Goal: Transaction & Acquisition: Register for event/course

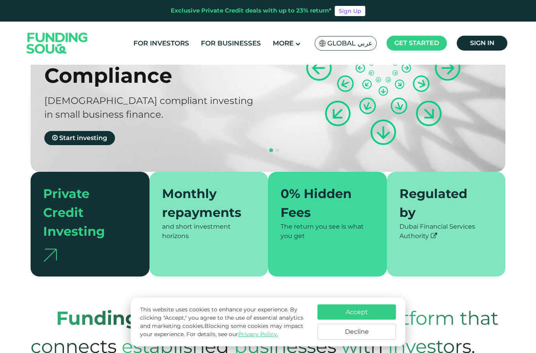
scroll to position [123, 0]
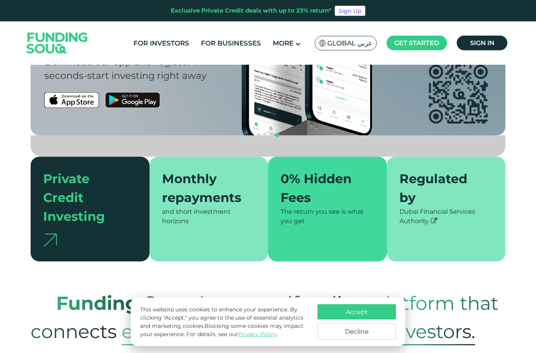
click at [375, 320] on button "Accept" at bounding box center [356, 311] width 78 height 15
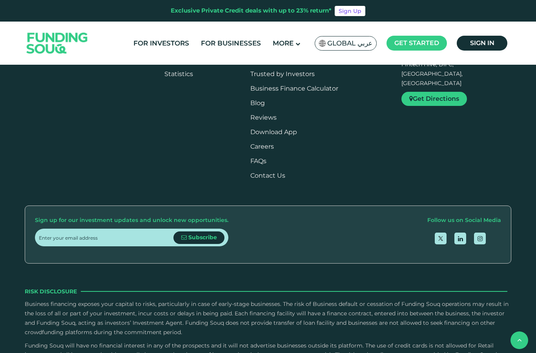
scroll to position [1063, 0]
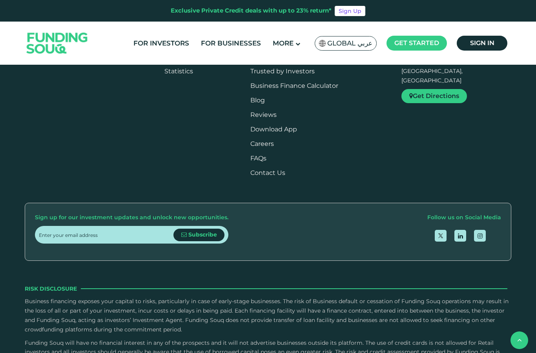
type tc-range-slider "4"
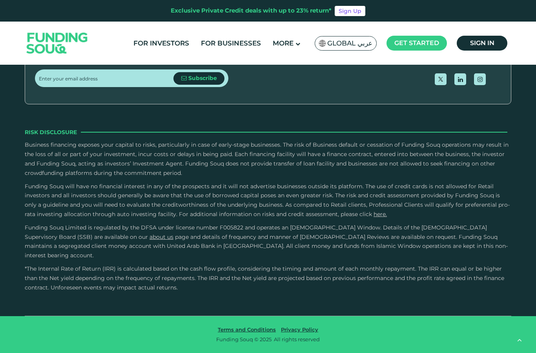
scroll to position [1362, 0]
drag, startPoint x: 63, startPoint y: 169, endPoint x: 54, endPoint y: 170, distance: 9.1
type tc-range-slider "50000"
drag, startPoint x: 50, startPoint y: 171, endPoint x: 55, endPoint y: 168, distance: 5.7
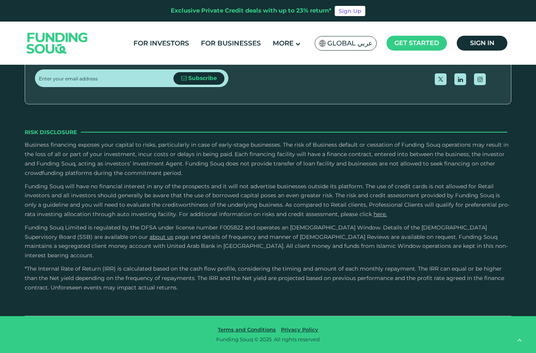
click at [173, 40] on link "For Investors" at bounding box center [161, 43] width 60 height 13
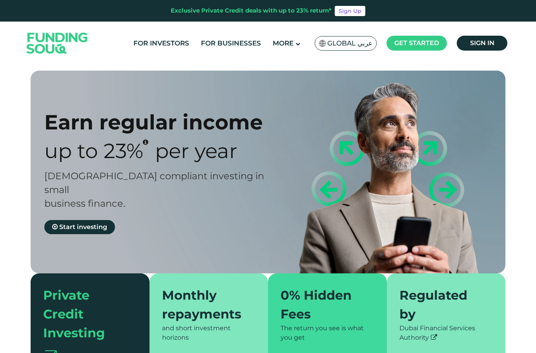
type tc-range-slider "4"
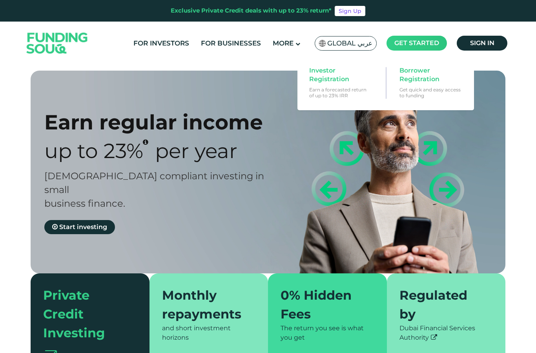
click at [423, 40] on span "Get started" at bounding box center [416, 42] width 45 height 7
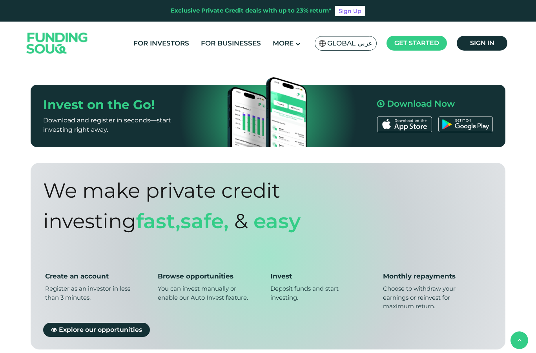
scroll to position [504, 0]
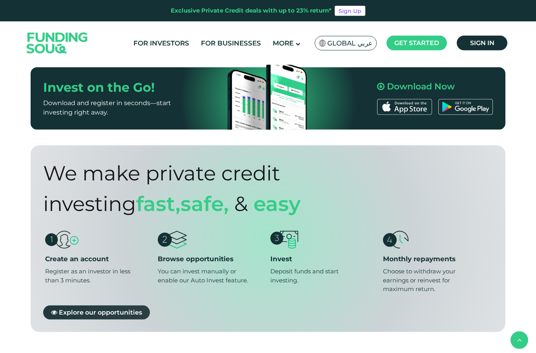
click at [86, 308] on span "Explore our opportunities" at bounding box center [100, 311] width 83 height 7
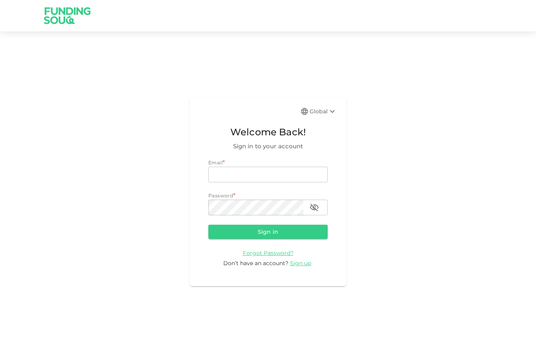
click at [300, 268] on div "Don’t have an account? Sign up" at bounding box center [267, 263] width 119 height 8
click at [301, 267] on span "Sign up" at bounding box center [300, 263] width 21 height 7
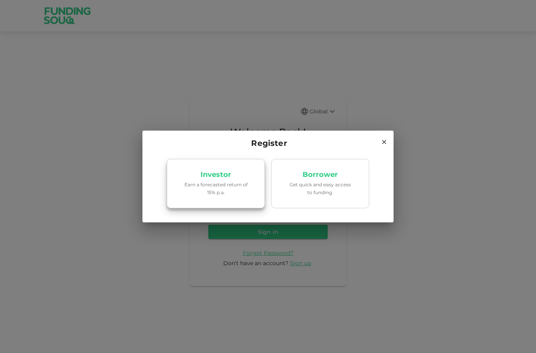
click at [212, 174] on p "Investor" at bounding box center [215, 174] width 31 height 7
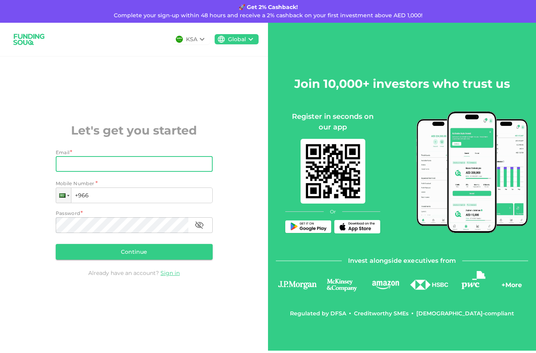
click at [144, 172] on input "Email" at bounding box center [130, 164] width 148 height 16
type input "[PERSON_NAME][EMAIL_ADDRESS][PERSON_NAME][DOMAIN_NAME]"
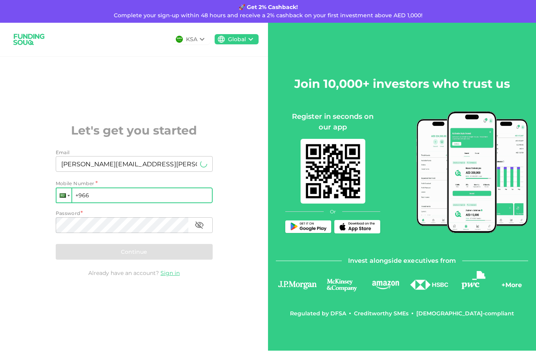
click at [61, 198] on div at bounding box center [63, 195] width 6 height 4
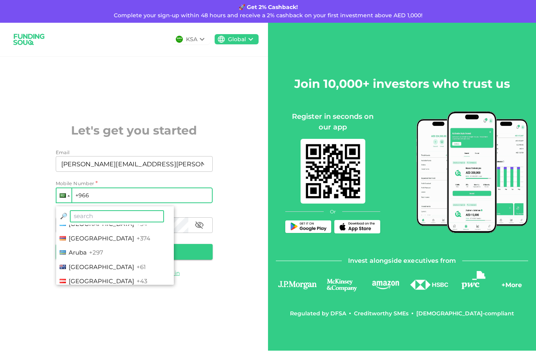
scroll to position [127, 0]
click at [85, 270] on span "[GEOGRAPHIC_DATA]" at bounding box center [102, 266] width 66 height 7
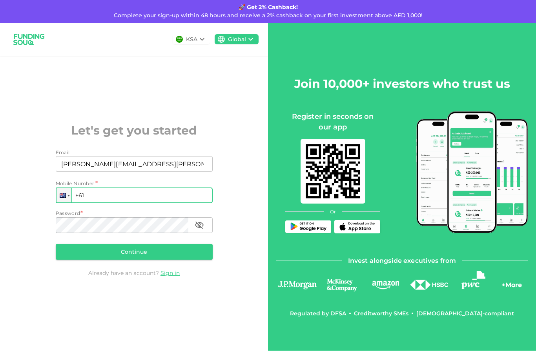
click at [108, 203] on input "+61" at bounding box center [134, 196] width 157 height 16
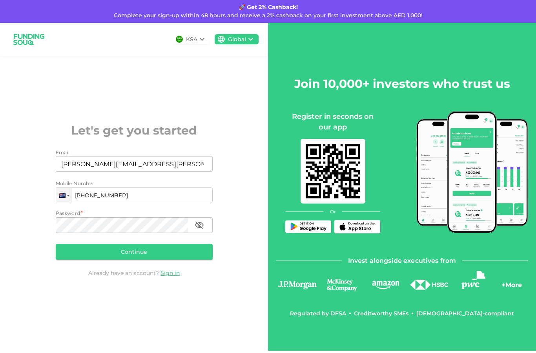
type input "[PHONE_NUMBER]"
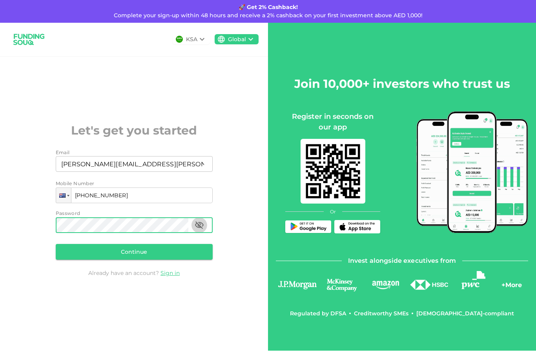
click at [198, 229] on icon "button" at bounding box center [199, 225] width 9 height 7
click at [148, 260] on button "Continue" at bounding box center [134, 252] width 157 height 16
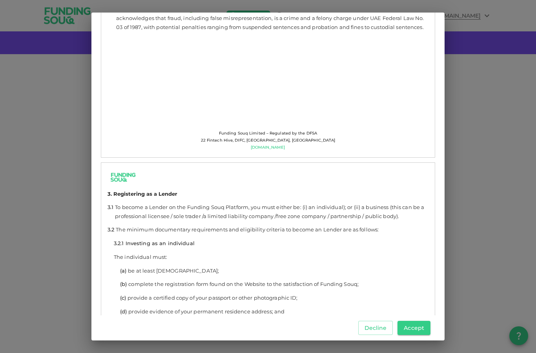
scroll to position [861, 0]
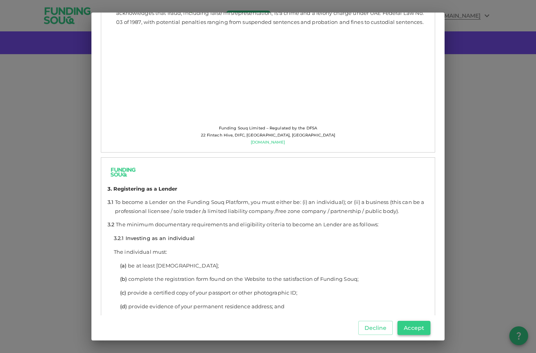
click at [416, 331] on button "Accept" at bounding box center [413, 328] width 33 height 14
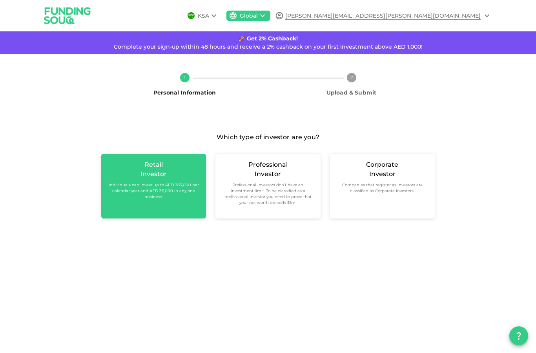
click at [129, 177] on div "Retail Investor Individuals can invest up to AED 365,000 per calendar year and …" at bounding box center [154, 180] width 92 height 40
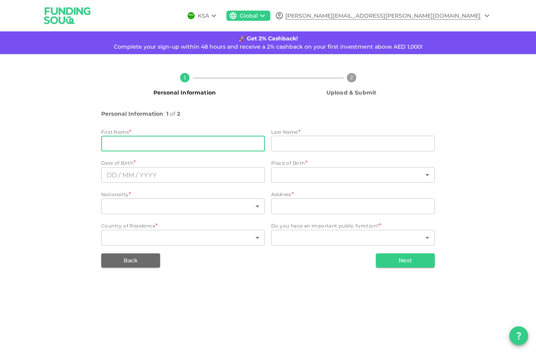
click at [123, 143] on input "firstName" at bounding box center [183, 144] width 164 height 16
type input "[PERSON_NAME]"
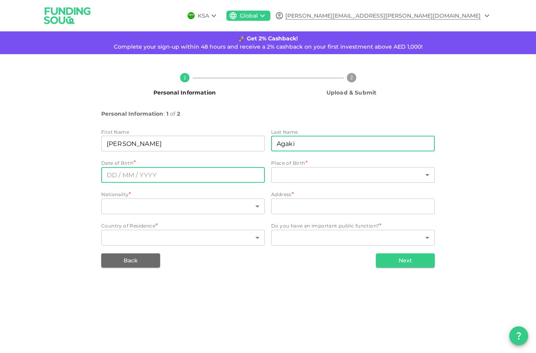
type input "Agaki"
click at [112, 176] on input "text" at bounding box center [183, 175] width 164 height 16
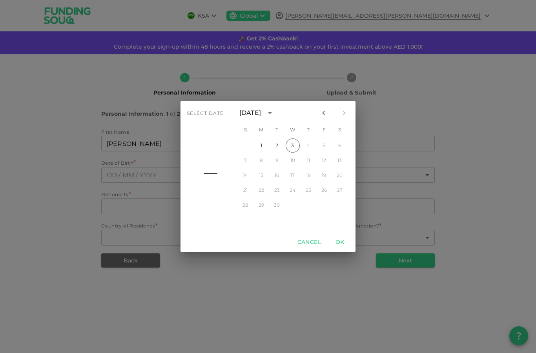
click at [275, 116] on icon "calendar view is open, switch to year view" at bounding box center [269, 112] width 9 height 9
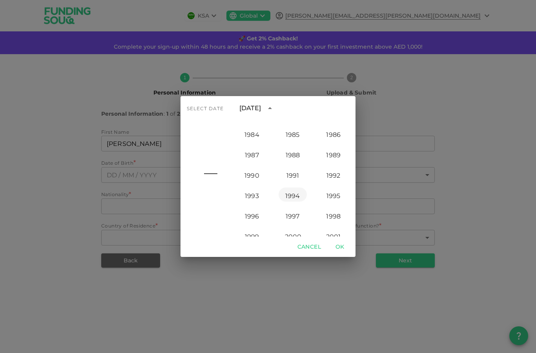
scroll to position [565, 0]
click at [334, 138] on button "1986" at bounding box center [333, 133] width 28 height 14
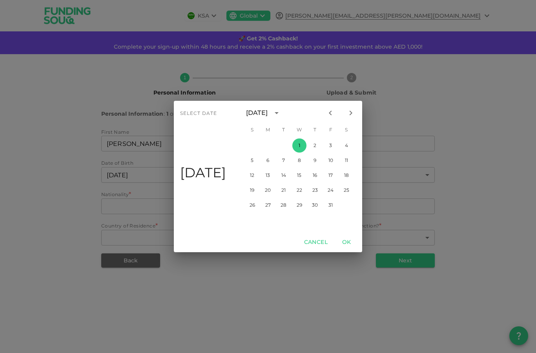
click at [347, 113] on icon "Next month" at bounding box center [350, 112] width 9 height 9
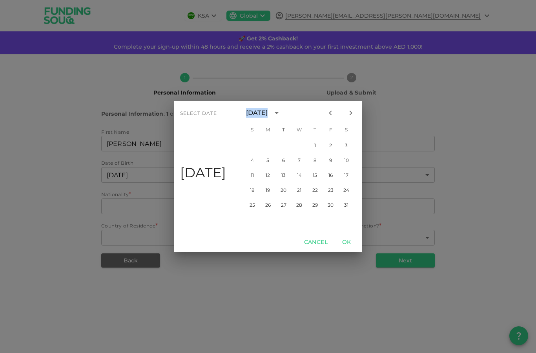
click at [347, 113] on icon "Next month" at bounding box center [350, 112] width 9 height 9
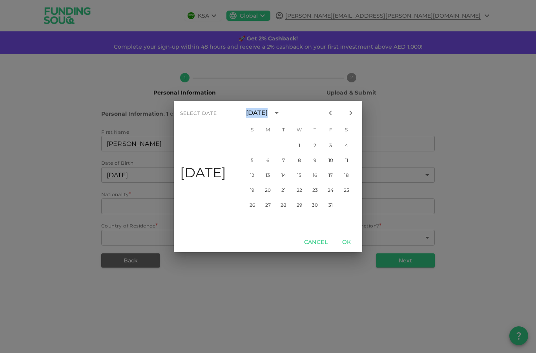
click at [347, 113] on icon "Next month" at bounding box center [350, 112] width 9 height 9
click at [251, 191] on button "21" at bounding box center [252, 190] width 14 height 14
type input "⁦⁨[DATE]⁩⁩"
click at [347, 243] on button "OK" at bounding box center [346, 242] width 25 height 15
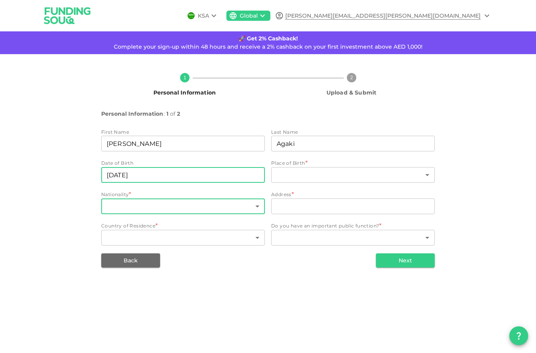
click at [114, 212] on body "KSA Global [EMAIL_ADDRESS][PERSON_NAME][DOMAIN_NAME] 🚀 Get 2% Cashback! Complet…" at bounding box center [268, 176] width 536 height 353
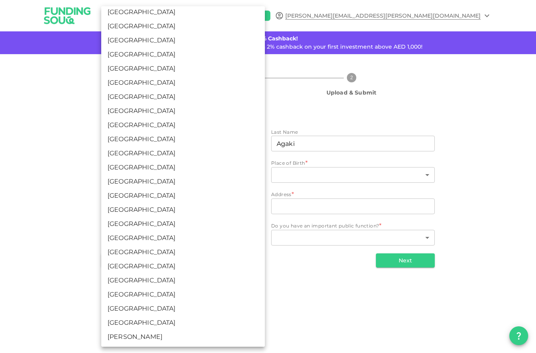
scroll to position [253, 0]
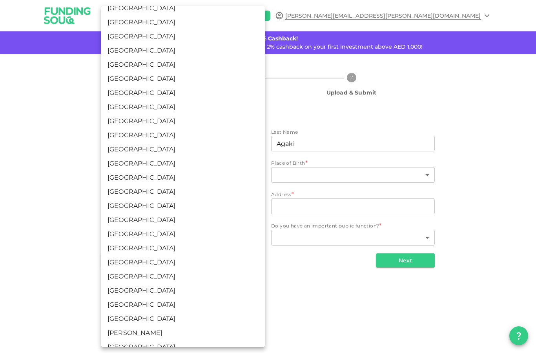
click at [126, 191] on li "[GEOGRAPHIC_DATA]" at bounding box center [183, 192] width 164 height 14
type input "30"
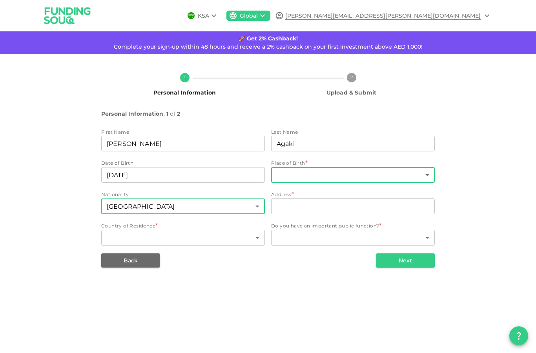
click at [325, 171] on body "KSA Global [EMAIL_ADDRESS][PERSON_NAME][DOMAIN_NAME] 🚀 Get 2% Cashback! Complet…" at bounding box center [268, 176] width 536 height 353
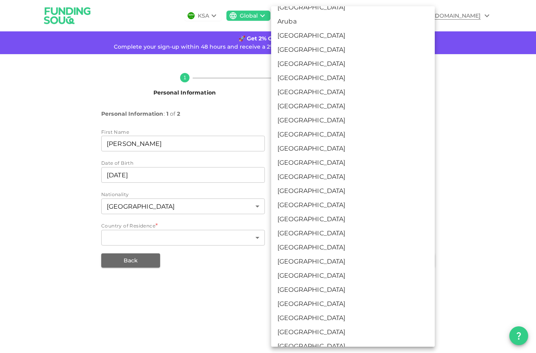
scroll to position [184, 0]
click at [299, 264] on li "[GEOGRAPHIC_DATA]" at bounding box center [353, 261] width 164 height 14
type input "30"
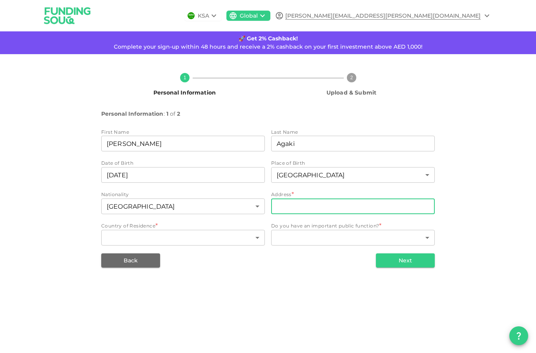
click at [288, 210] on input "address" at bounding box center [353, 207] width 164 height 16
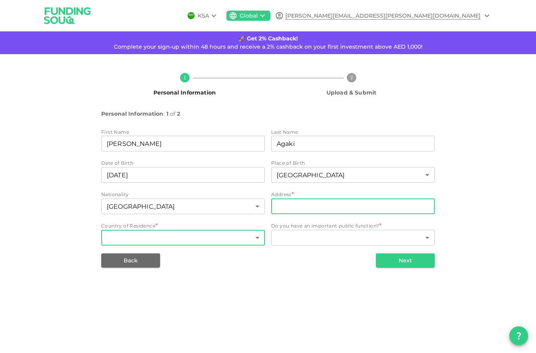
click at [210, 241] on body "KSA Global [EMAIL_ADDRESS][PERSON_NAME][DOMAIN_NAME] 🚀 Get 2% Cashback! Complet…" at bounding box center [268, 176] width 536 height 353
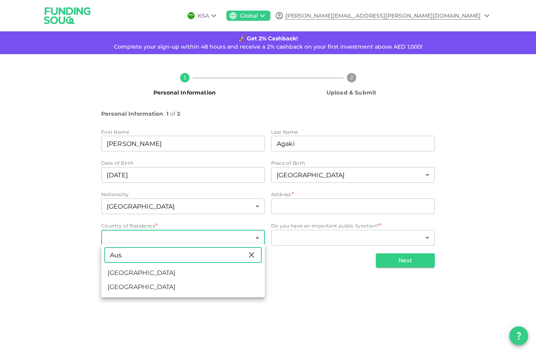
type input "Aus"
click at [131, 273] on li "[GEOGRAPHIC_DATA]" at bounding box center [183, 273] width 164 height 14
type input "14"
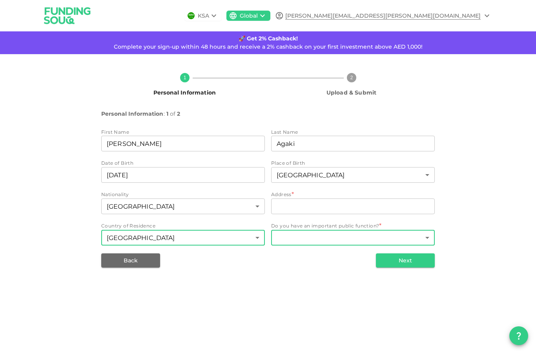
click at [326, 238] on body "KSA Global [EMAIL_ADDRESS][PERSON_NAME][DOMAIN_NAME] 🚀 Get 2% Cashback! Complet…" at bounding box center [268, 176] width 536 height 353
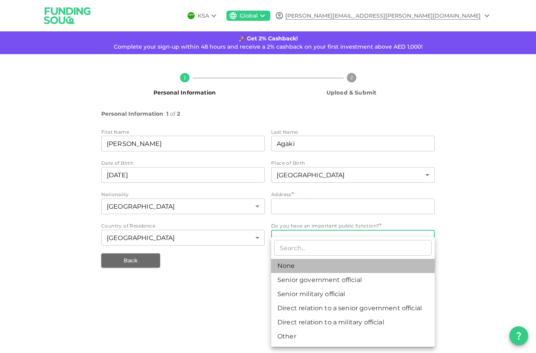
click at [287, 263] on li "None" at bounding box center [353, 266] width 164 height 14
type input "1"
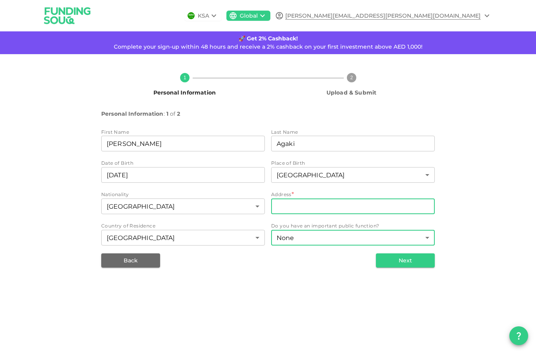
click at [303, 205] on input "address" at bounding box center [353, 207] width 164 height 16
type input "[STREET_ADDRESS]"
click at [331, 239] on body "KSA Global [EMAIL_ADDRESS][PERSON_NAME][DOMAIN_NAME] 🚀 Get 2% Cashback! Complet…" at bounding box center [268, 176] width 536 height 353
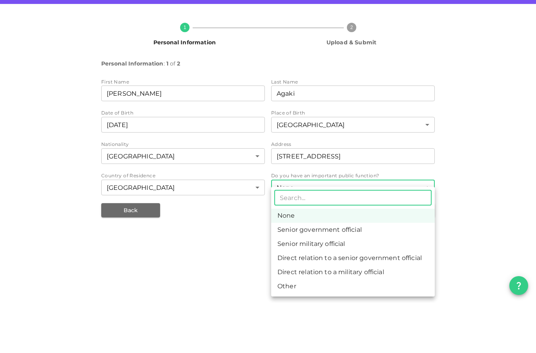
scroll to position [31, 0]
click at [310, 259] on li "None" at bounding box center [353, 266] width 164 height 14
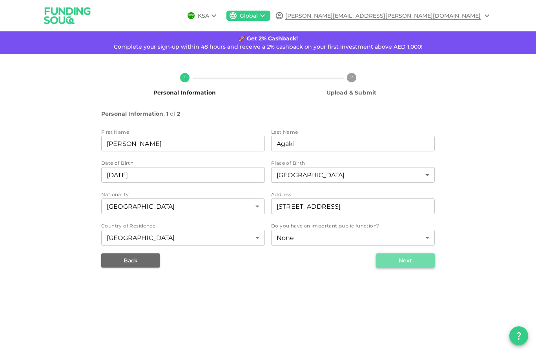
click at [401, 253] on button "Next" at bounding box center [405, 260] width 59 height 14
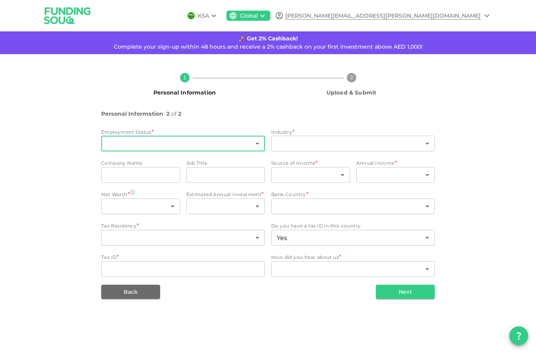
click at [151, 111] on body "KSA Global [EMAIL_ADDRESS][PERSON_NAME][DOMAIN_NAME] 🚀 Get 2% Cashback! Complet…" at bounding box center [268, 176] width 536 height 353
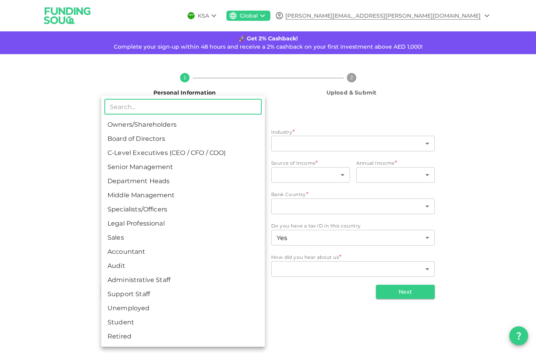
click at [38, 139] on div at bounding box center [268, 176] width 536 height 353
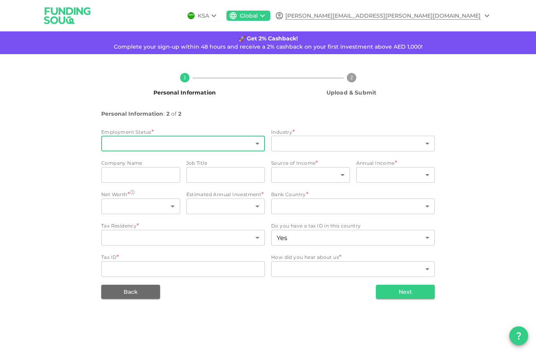
click at [260, 113] on body "KSA Global [EMAIL_ADDRESS][PERSON_NAME][DOMAIN_NAME] 🚀 Get 2% Cashback! Complet…" at bounding box center [268, 176] width 536 height 353
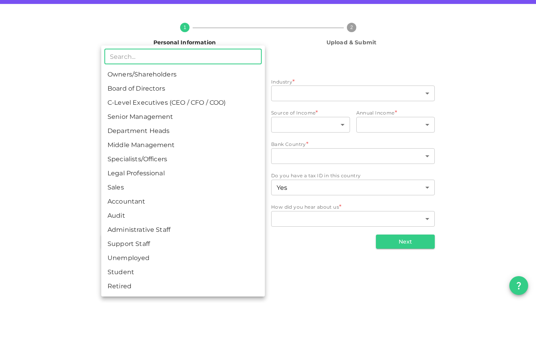
click at [31, 158] on div at bounding box center [268, 176] width 536 height 353
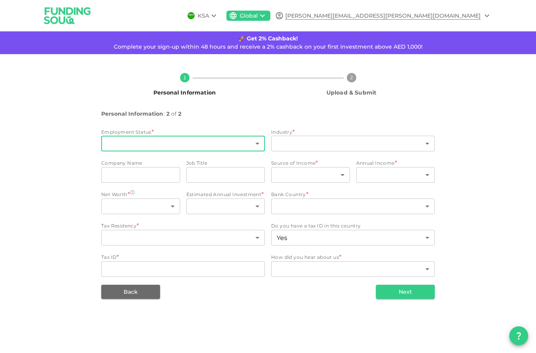
click at [256, 109] on body "KSA Global [EMAIL_ADDRESS][PERSON_NAME][DOMAIN_NAME] 🚀 Get 2% Cashback! Complet…" at bounding box center [268, 176] width 536 height 353
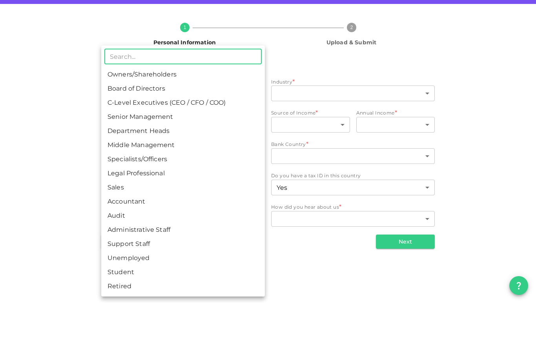
click at [151, 202] on li "Specialists/Officers" at bounding box center [183, 209] width 164 height 14
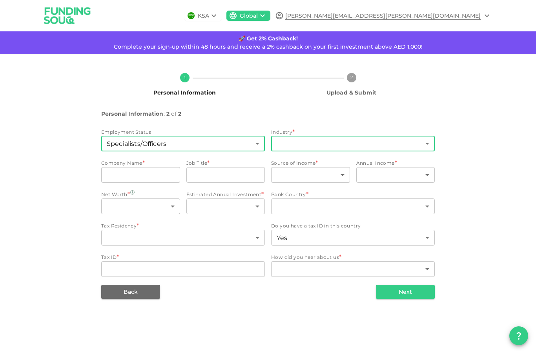
click at [427, 112] on body "KSA Global [EMAIL_ADDRESS][PERSON_NAME][DOMAIN_NAME] 🚀 Get 2% Cashback! Complet…" at bounding box center [268, 176] width 536 height 353
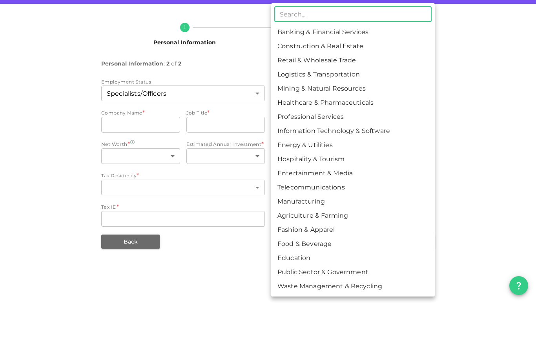
click at [242, 62] on div at bounding box center [268, 176] width 536 height 353
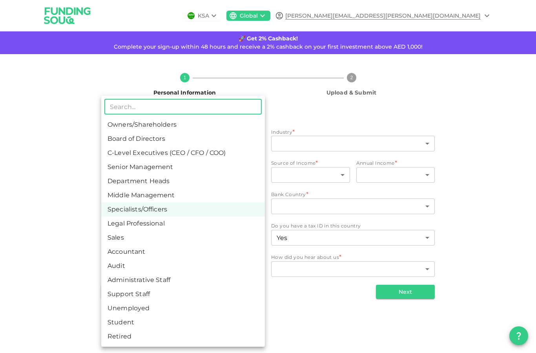
click at [259, 113] on body "KSA Global [EMAIL_ADDRESS][PERSON_NAME][DOMAIN_NAME] 🚀 Get 2% Cashback! Complet…" at bounding box center [268, 176] width 536 height 353
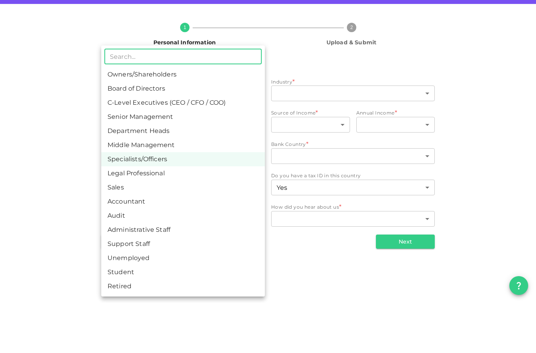
click at [159, 202] on li "Specialists/Officers" at bounding box center [183, 209] width 164 height 14
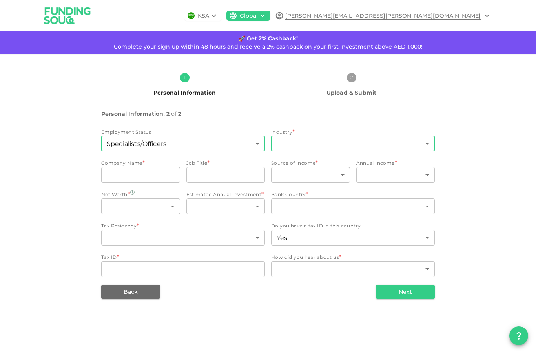
click at [331, 117] on body "KSA Global [EMAIL_ADDRESS][PERSON_NAME][DOMAIN_NAME] 🚀 Get 2% Cashback! Complet…" at bounding box center [268, 176] width 536 height 353
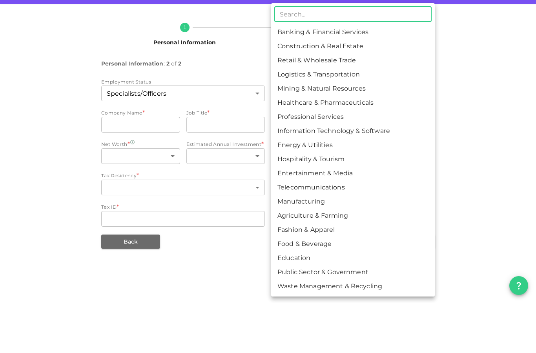
click at [242, 228] on div at bounding box center [268, 176] width 536 height 353
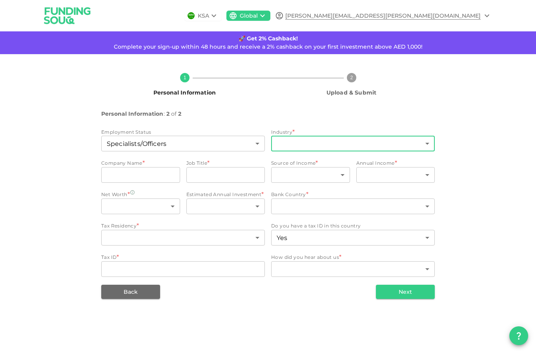
click at [425, 113] on body "KSA Global [EMAIL_ADDRESS][PERSON_NAME][DOMAIN_NAME] 🚀 Get 2% Cashback! Complet…" at bounding box center [268, 176] width 536 height 353
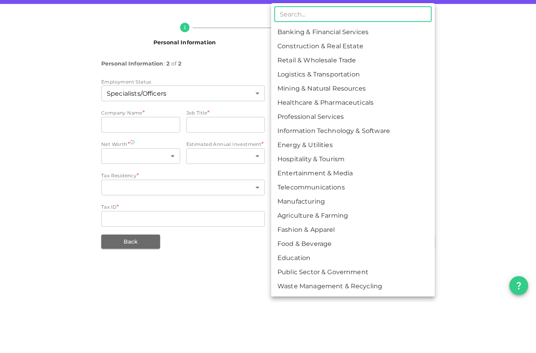
click at [234, 230] on div at bounding box center [268, 176] width 536 height 353
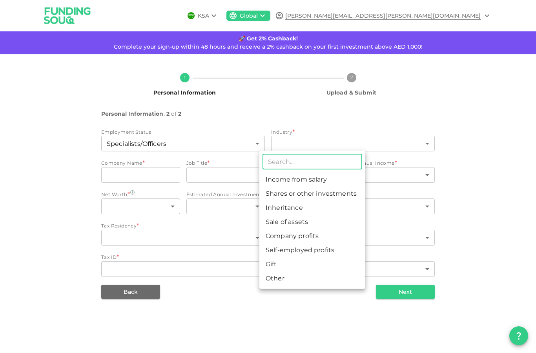
click at [345, 145] on body "KSA Global [EMAIL_ADDRESS][PERSON_NAME][DOMAIN_NAME] 🚀 Get 2% Cashback! Complet…" at bounding box center [268, 176] width 536 height 353
click at [259, 108] on div at bounding box center [268, 176] width 536 height 353
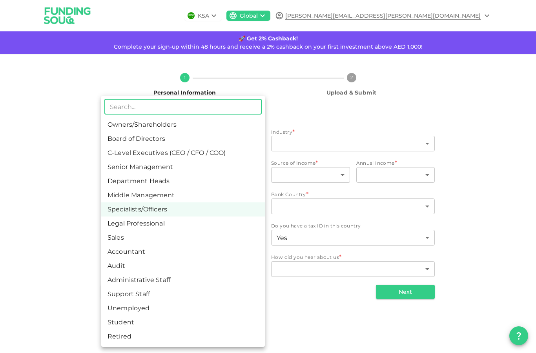
click at [259, 108] on body "KSA Global [EMAIL_ADDRESS][PERSON_NAME][DOMAIN_NAME] 🚀 Get 2% Cashback! Complet…" at bounding box center [268, 176] width 536 height 353
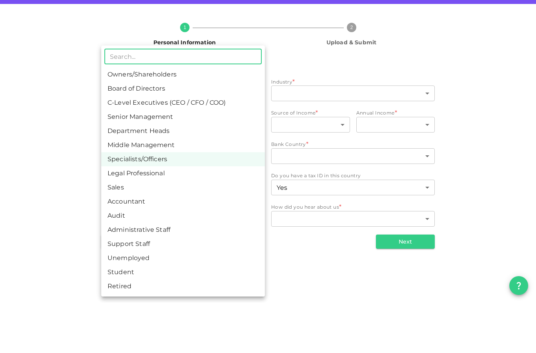
click at [348, 251] on div at bounding box center [268, 176] width 536 height 353
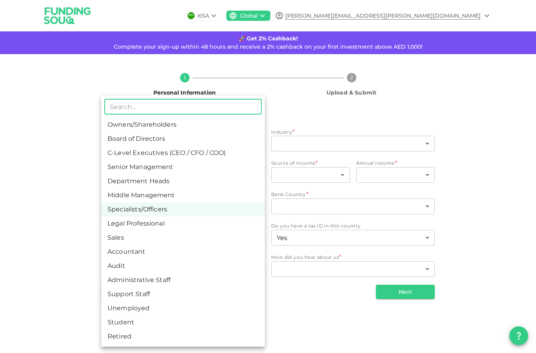
click at [250, 109] on body "KSA Global [EMAIL_ADDRESS][PERSON_NAME][DOMAIN_NAME] 🚀 Get 2% Cashback! Complet…" at bounding box center [268, 176] width 536 height 353
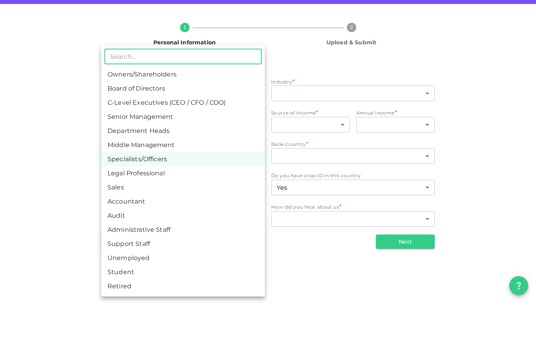
click at [128, 301] on li "Unemployed" at bounding box center [183, 308] width 164 height 14
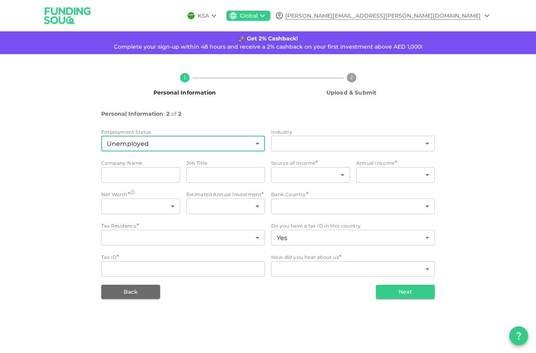
click at [261, 108] on body "KSA Global [EMAIL_ADDRESS][PERSON_NAME][DOMAIN_NAME] 🚀 Get 2% Cashback! Complet…" at bounding box center [268, 176] width 536 height 353
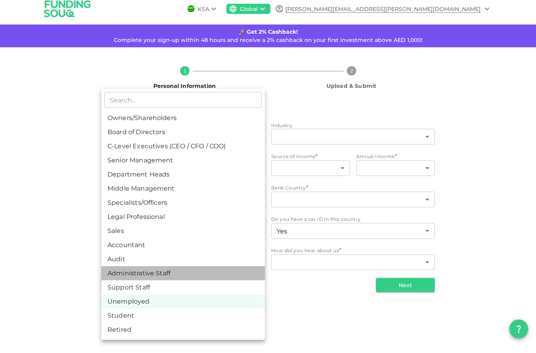
click at [155, 273] on li "Administrative Staff" at bounding box center [183, 280] width 164 height 14
type input "12"
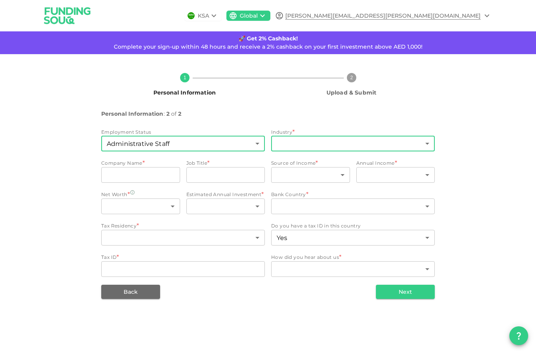
click at [348, 115] on body "KSA Global [EMAIL_ADDRESS][PERSON_NAME][DOMAIN_NAME] 🚀 Get 2% Cashback! Complet…" at bounding box center [268, 176] width 536 height 353
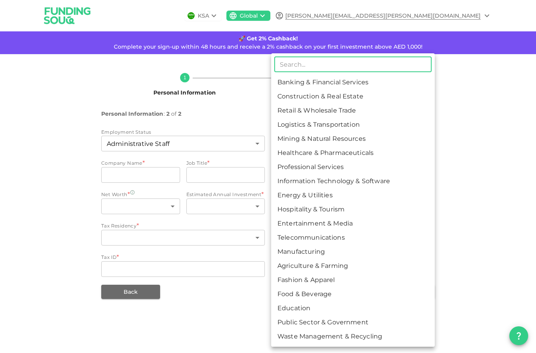
click at [329, 222] on li "Entertainment & Media" at bounding box center [353, 224] width 164 height 14
type input "11"
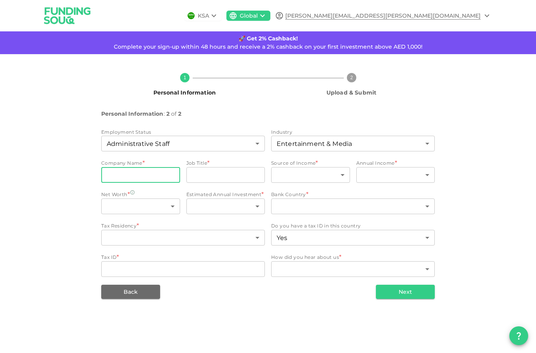
click at [146, 167] on input "companyName" at bounding box center [140, 175] width 79 height 16
type input "Saltwater Pictures"
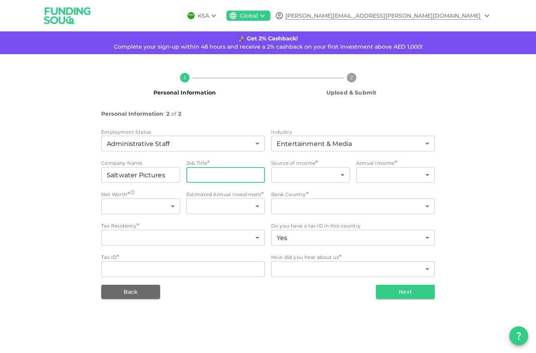
click at [201, 167] on input "jobTitle" at bounding box center [225, 175] width 79 height 16
type input "Production Manager"
click at [340, 145] on body "KSA Global [EMAIL_ADDRESS][PERSON_NAME][DOMAIN_NAME] 🚀 Get 2% Cashback! Complet…" at bounding box center [268, 176] width 536 height 353
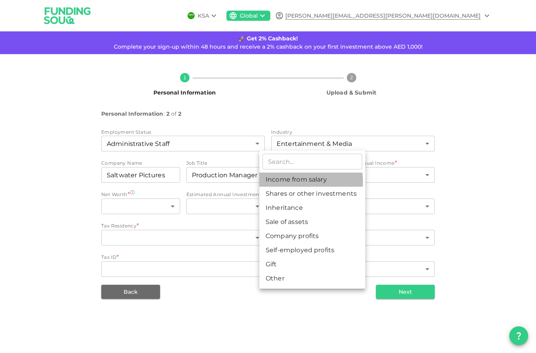
click at [300, 181] on li "Income from salary" at bounding box center [312, 180] width 106 height 14
type input "1"
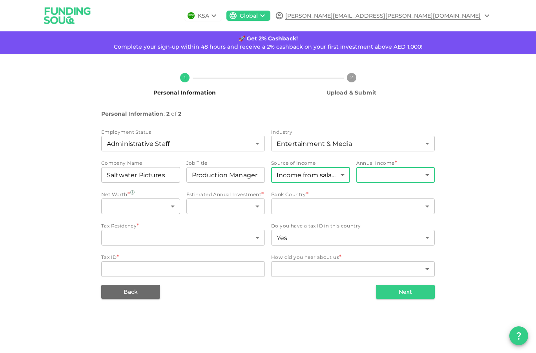
click at [405, 146] on body "KSA Global [EMAIL_ADDRESS][PERSON_NAME][DOMAIN_NAME] 🚀 Get 2% Cashback! Complet…" at bounding box center [268, 176] width 536 height 353
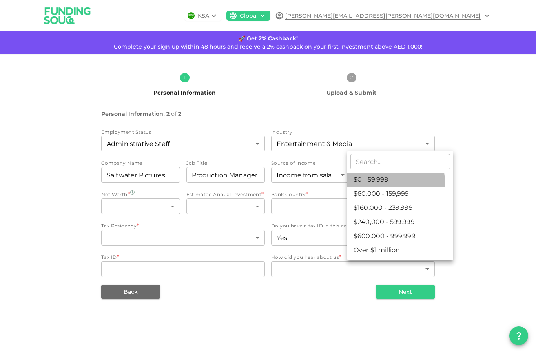
click at [390, 182] on li "$0 - 59,999" at bounding box center [400, 180] width 106 height 14
type input "1"
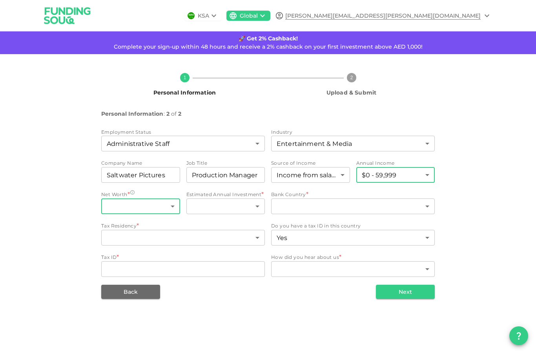
click at [174, 171] on body "KSA Global [EMAIL_ADDRESS][PERSON_NAME][DOMAIN_NAME] 🚀 Get 2% Cashback! Complet…" at bounding box center [268, 176] width 536 height 353
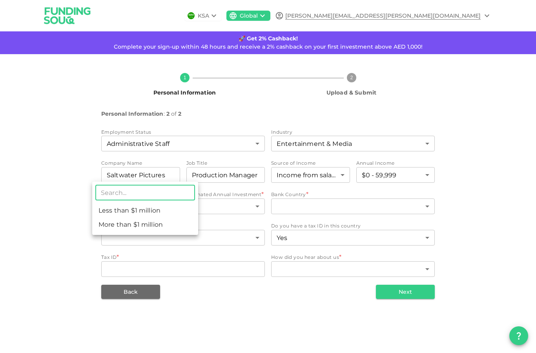
click at [140, 213] on li "Less than $1 million" at bounding box center [145, 211] width 106 height 14
type input "1"
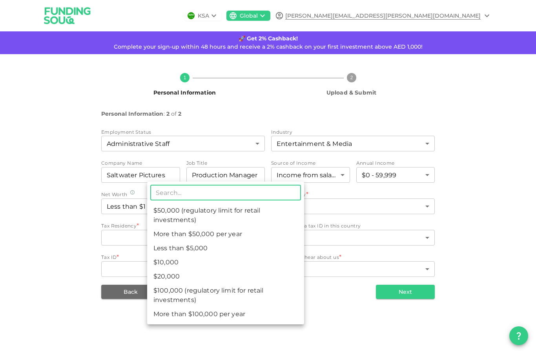
click at [253, 171] on body "KSA Global [EMAIL_ADDRESS][PERSON_NAME][DOMAIN_NAME] 🚀 Get 2% Cashback! Complet…" at bounding box center [268, 176] width 536 height 353
click at [195, 216] on li "$50,000 (regulatory limit for retail investments)" at bounding box center [225, 216] width 157 height 24
type input "4"
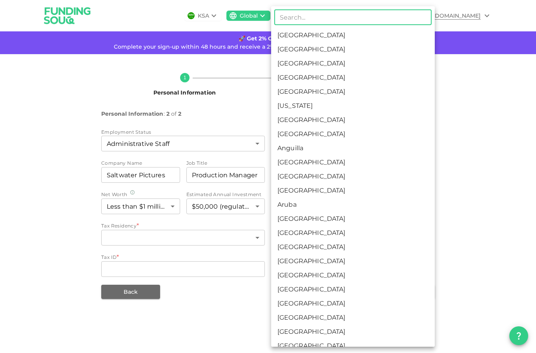
click at [313, 177] on body "KSA Global [EMAIL_ADDRESS][PERSON_NAME][DOMAIN_NAME] 🚀 Get 2% Cashback! Complet…" at bounding box center [268, 176] width 536 height 353
click at [300, 219] on li "[GEOGRAPHIC_DATA]" at bounding box center [353, 219] width 164 height 14
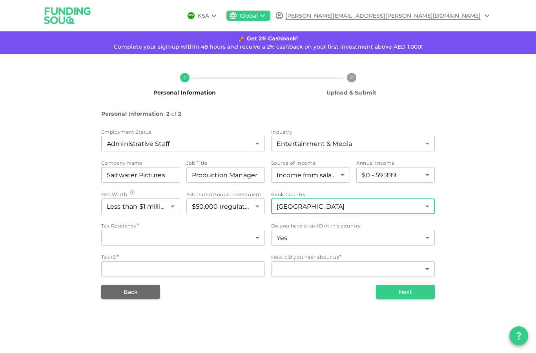
type input "14"
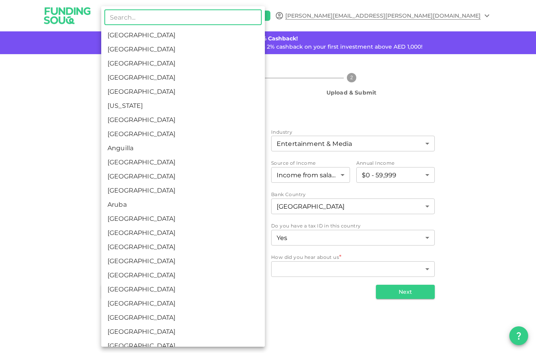
click at [186, 210] on body "KSA Global [EMAIL_ADDRESS][PERSON_NAME][DOMAIN_NAME] 🚀 Get 2% Cashback! Complet…" at bounding box center [268, 176] width 536 height 353
click at [131, 221] on li "[GEOGRAPHIC_DATA]" at bounding box center [183, 219] width 164 height 14
type input "14"
click at [131, 221] on li "[GEOGRAPHIC_DATA]" at bounding box center [183, 219] width 164 height 14
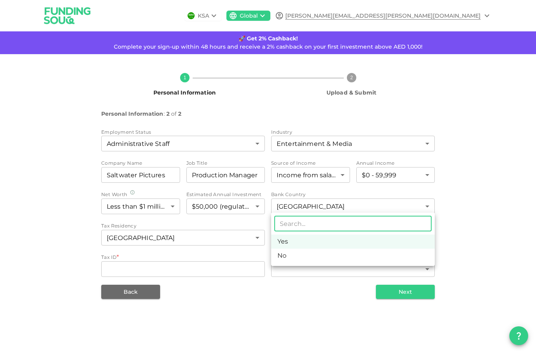
click at [383, 207] on body "KSA Global [EMAIL_ADDRESS][PERSON_NAME][DOMAIN_NAME] 🚀 Get 2% Cashback! Complet…" at bounding box center [268, 176] width 536 height 353
click at [383, 207] on div at bounding box center [268, 176] width 536 height 353
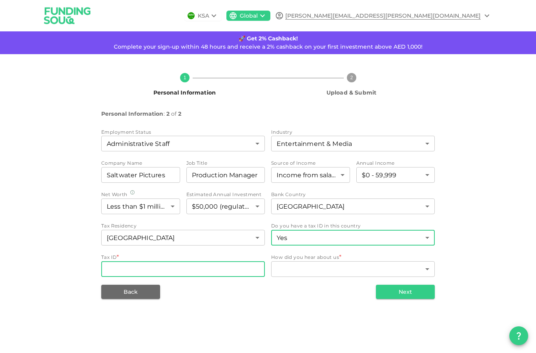
click at [117, 261] on input "Tax ID" at bounding box center [183, 269] width 164 height 16
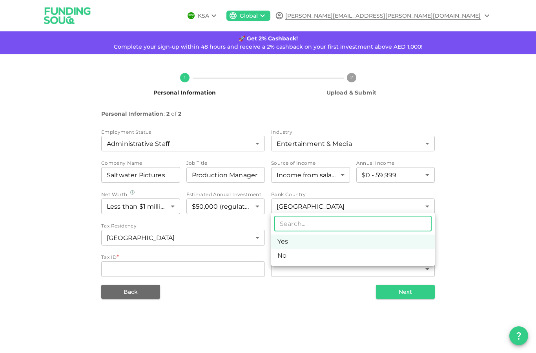
click at [383, 204] on body "KSA Global [EMAIL_ADDRESS][PERSON_NAME][DOMAIN_NAME] 🚀 Get 2% Cashback! Complet…" at bounding box center [268, 176] width 536 height 353
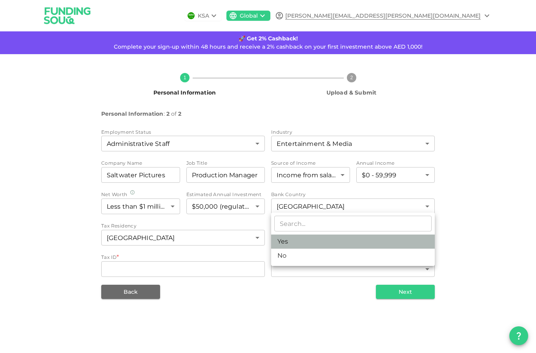
click at [289, 243] on li "Yes" at bounding box center [353, 242] width 164 height 14
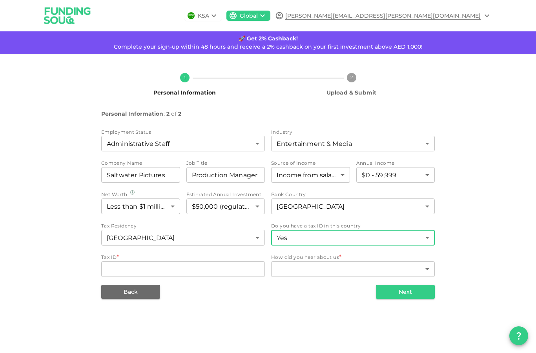
click at [289, 243] on body "KSA Global [EMAIL_ADDRESS][PERSON_NAME][DOMAIN_NAME] 🚀 Get 2% Cashback! Complet…" at bounding box center [268, 176] width 536 height 353
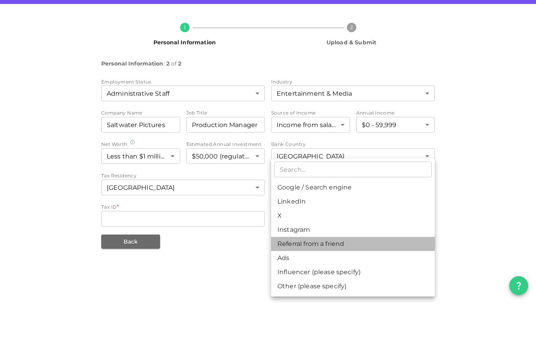
click at [323, 287] on li "Referral from a friend" at bounding box center [353, 294] width 164 height 14
type input "10"
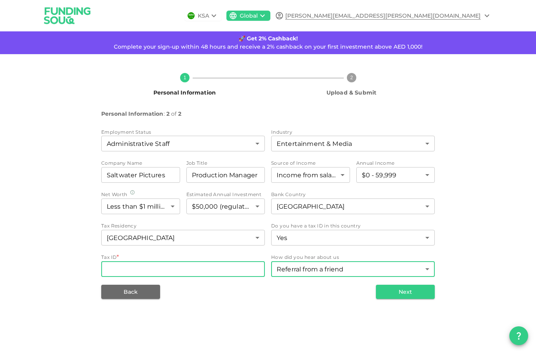
click at [165, 261] on input "Tax ID" at bounding box center [183, 269] width 164 height 16
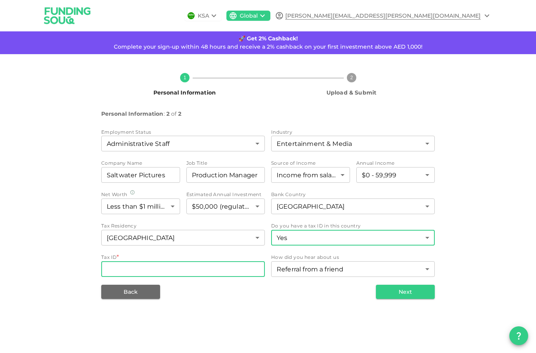
click at [429, 207] on body "KSA Global [EMAIL_ADDRESS][PERSON_NAME][DOMAIN_NAME] 🚀 Get 2% Cashback! Complet…" at bounding box center [268, 176] width 536 height 353
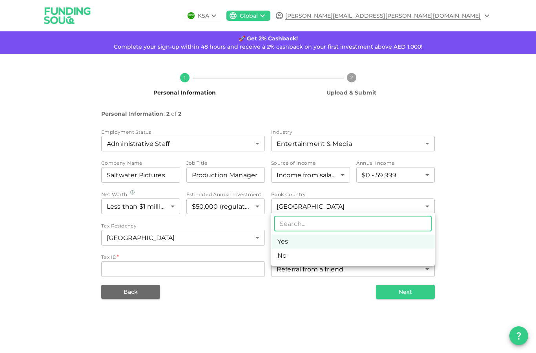
click at [283, 253] on li "No" at bounding box center [353, 256] width 164 height 14
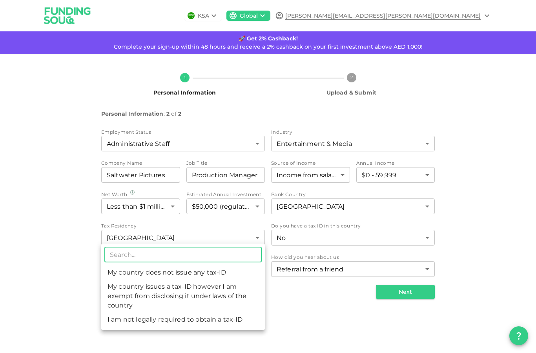
click at [256, 239] on body "KSA Global [EMAIL_ADDRESS][PERSON_NAME][DOMAIN_NAME] 🚀 Get 2% Cashback! Complet…" at bounding box center [268, 176] width 536 height 353
click at [328, 202] on div at bounding box center [268, 176] width 536 height 353
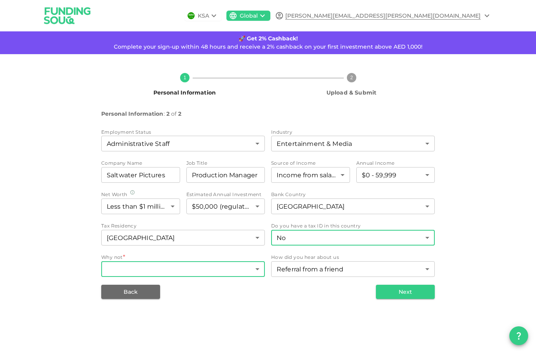
click at [328, 202] on body "KSA Global [EMAIL_ADDRESS][PERSON_NAME][DOMAIN_NAME] 🚀 Get 2% Cashback! Complet…" at bounding box center [268, 176] width 536 height 353
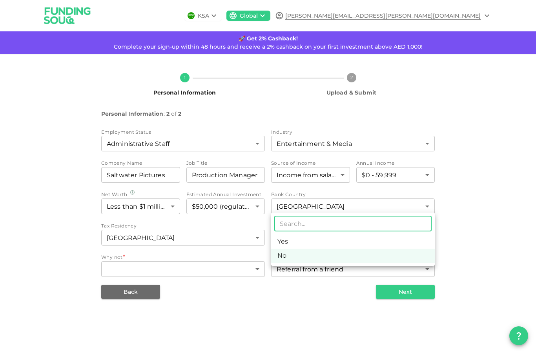
click at [286, 242] on li "Yes" at bounding box center [353, 242] width 164 height 14
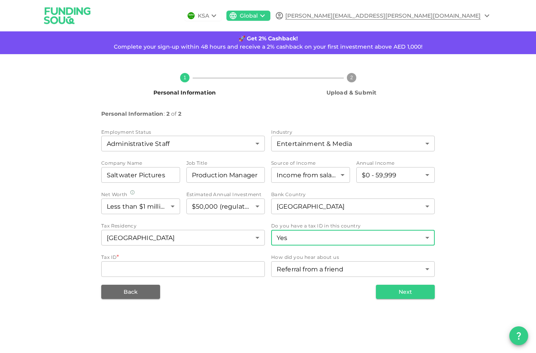
type input "true"
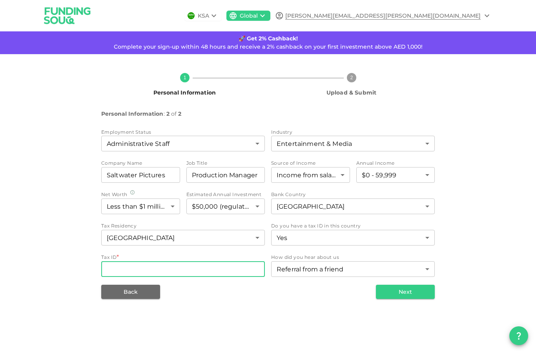
click at [227, 261] on input "Tax ID" at bounding box center [183, 269] width 164 height 16
click at [152, 261] on input "Tax ID" at bounding box center [183, 269] width 164 height 16
paste input "774 789 357"
type input "774 789 357"
click at [224, 273] on div "1 Personal Information 2 Upload & Submit Personal Information : 2 of 2 Employme…" at bounding box center [268, 182] width 536 height 257
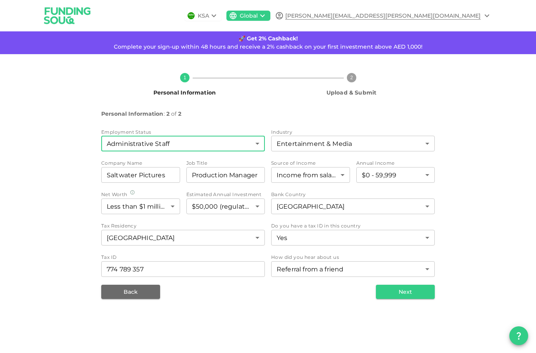
click at [258, 110] on body "KSA Global [EMAIL_ADDRESS][PERSON_NAME][DOMAIN_NAME] 🚀 Get 2% Cashback! Complet…" at bounding box center [268, 176] width 536 height 353
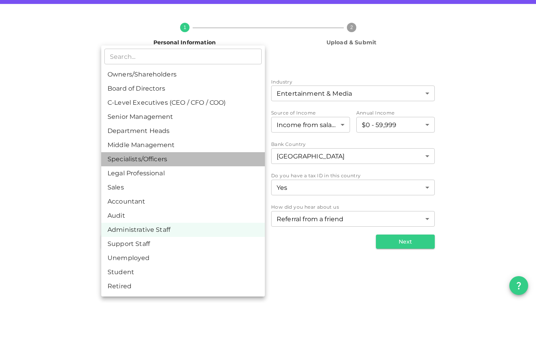
click at [145, 202] on li "Specialists/Officers" at bounding box center [183, 209] width 164 height 14
type input "7"
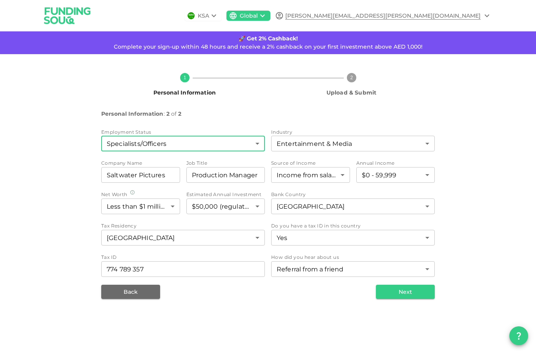
click at [258, 113] on body "KSA Global [EMAIL_ADDRESS][PERSON_NAME][DOMAIN_NAME] 🚀 Get 2% Cashback! Complet…" at bounding box center [268, 176] width 536 height 353
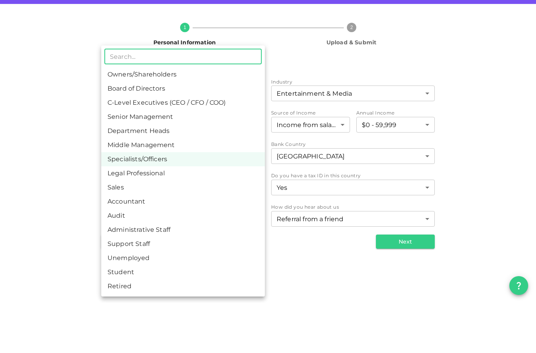
click at [29, 201] on div at bounding box center [268, 176] width 536 height 353
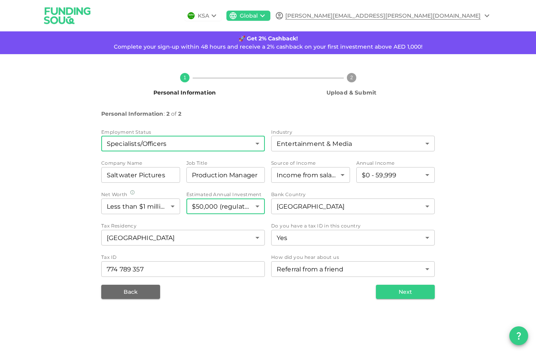
click at [215, 173] on body "KSA Global [EMAIL_ADDRESS][PERSON_NAME][DOMAIN_NAME] 🚀 Get 2% Cashback! Complet…" at bounding box center [268, 176] width 536 height 353
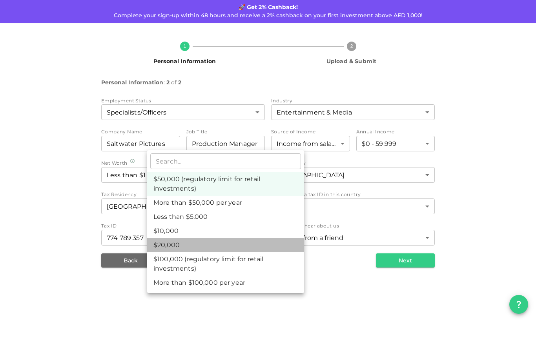
click at [168, 270] on li "$20,000" at bounding box center [225, 277] width 157 height 14
type input "3"
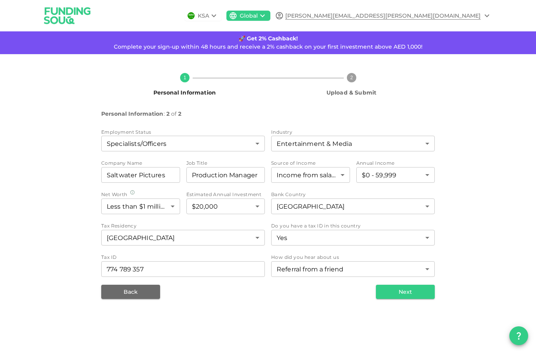
click at [263, 280] on div "KSA Global [EMAIL_ADDRESS][PERSON_NAME][DOMAIN_NAME] 🚀 Get 2% Cashback! Complet…" at bounding box center [268, 176] width 536 height 353
click at [403, 285] on button "Next" at bounding box center [405, 292] width 59 height 14
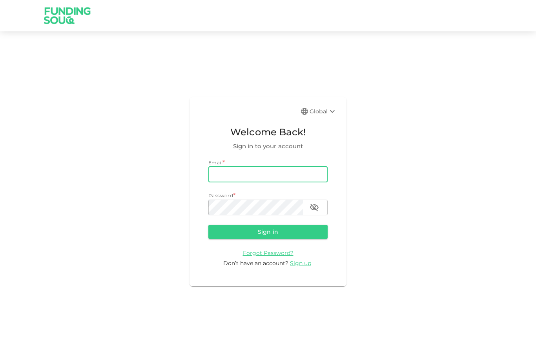
click at [243, 182] on input "email" at bounding box center [267, 175] width 119 height 16
type input "natasha.shakira@gmail.com"
click at [268, 239] on button "Sign in" at bounding box center [267, 232] width 119 height 14
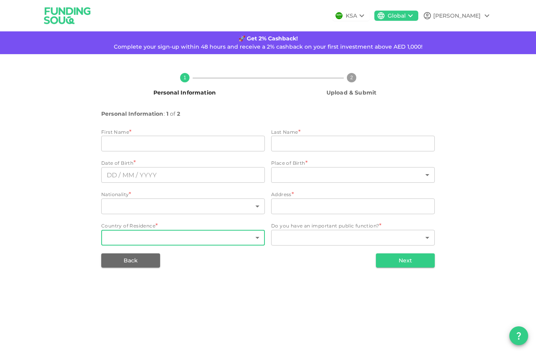
type input "Natasha"
type input "Agaki"
type input "⁦⁨21⁩ / ⁨12⁩ / ⁨1986⁩⁩"
type input "30"
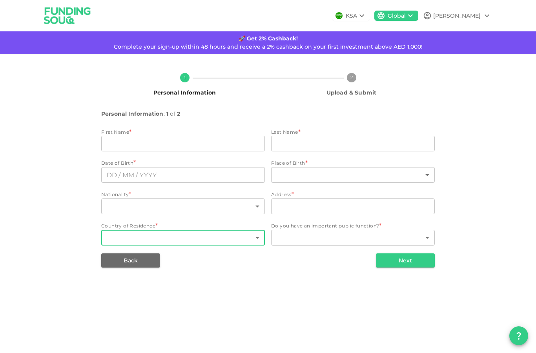
type input "58/8 Derby St, Kogarah NSW 2217"
type input "14"
type input "1"
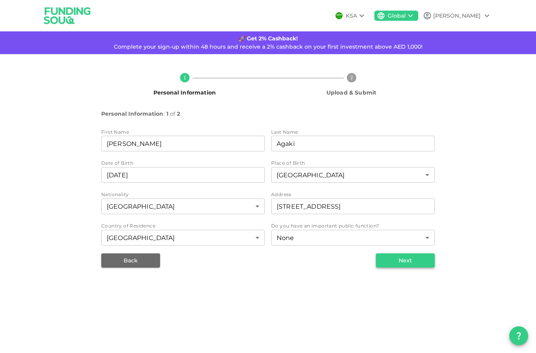
click at [413, 261] on button "Next" at bounding box center [405, 260] width 59 height 14
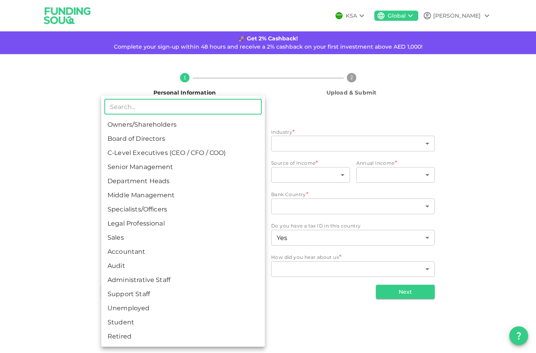
click at [190, 143] on body "KSA Global Natasha 🚀 Get 2% Cashback! Complete your sign-up within 48 hours and…" at bounding box center [268, 176] width 536 height 353
click at [149, 209] on li "Specialists/Officers" at bounding box center [183, 209] width 164 height 14
type input "7"
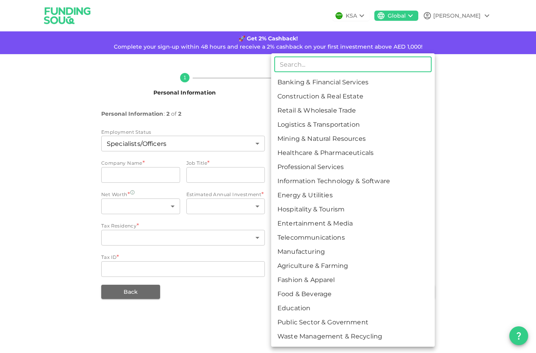
click at [328, 144] on body "KSA Global Natasha 🚀 Get 2% Cashback! Complete your sign-up within 48 hours and…" at bounding box center [268, 176] width 536 height 353
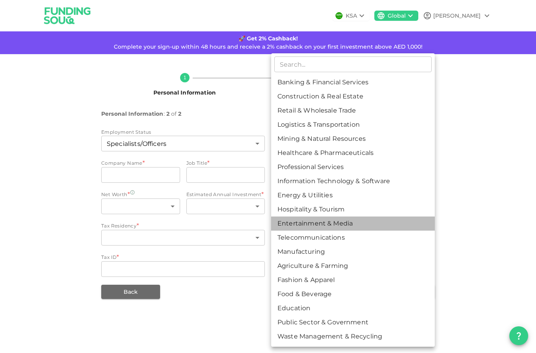
click at [321, 222] on li "Entertainment & Media" at bounding box center [353, 224] width 164 height 14
type input "11"
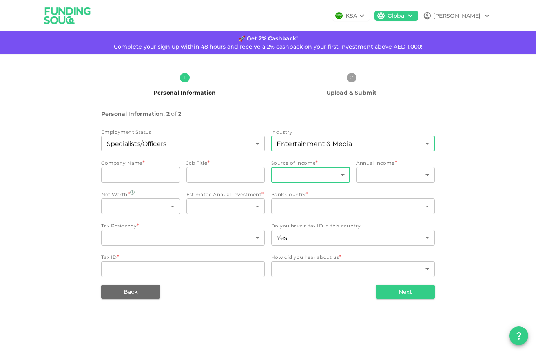
click at [301, 175] on body "KSA Global Natasha 🚀 Get 2% Cashback! Complete your sign-up within 48 hours and…" at bounding box center [268, 176] width 536 height 353
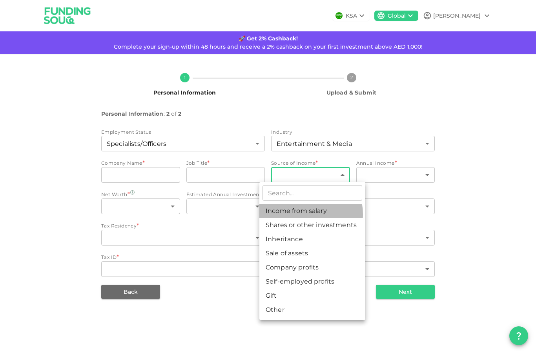
click at [304, 214] on li "Income from salary" at bounding box center [312, 211] width 106 height 14
type input "1"
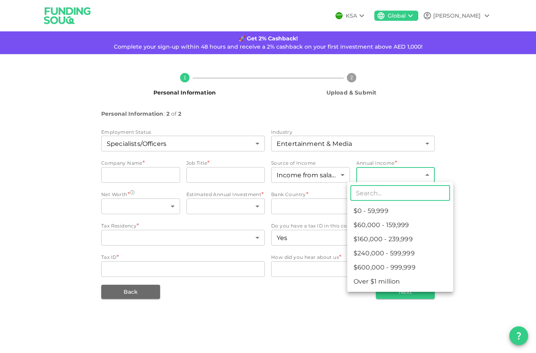
click at [401, 169] on body "KSA Global Natasha 🚀 Get 2% Cashback! Complete your sign-up within 48 hours and…" at bounding box center [268, 176] width 536 height 353
click at [374, 210] on li "$0 - 59,999" at bounding box center [400, 211] width 106 height 14
type input "1"
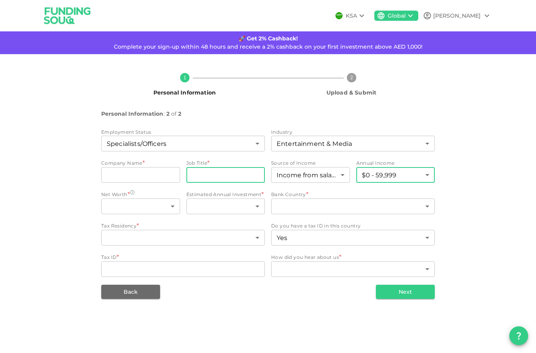
click at [223, 177] on input "jobTitle" at bounding box center [225, 175] width 79 height 16
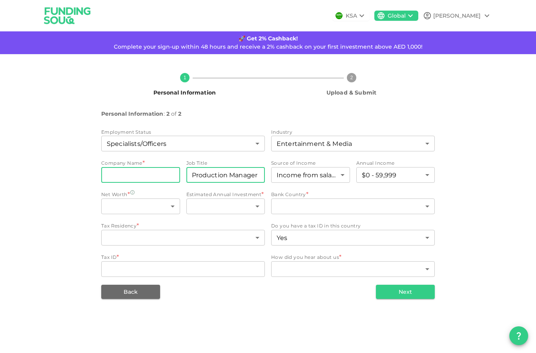
type input "Production Manager"
click at [120, 174] on input "companyName" at bounding box center [140, 175] width 79 height 16
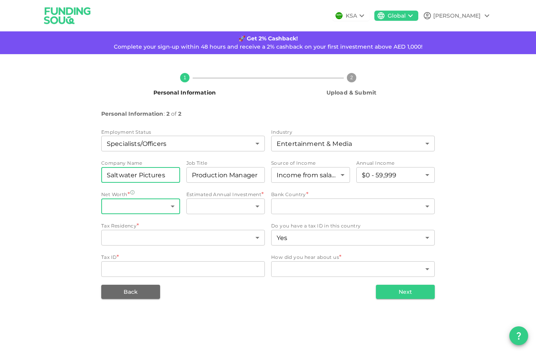
type input "Saltwater Pictures"
click at [122, 211] on body "KSA Global Natasha 🚀 Get 2% Cashback! Complete your sign-up within 48 hours and…" at bounding box center [268, 176] width 536 height 353
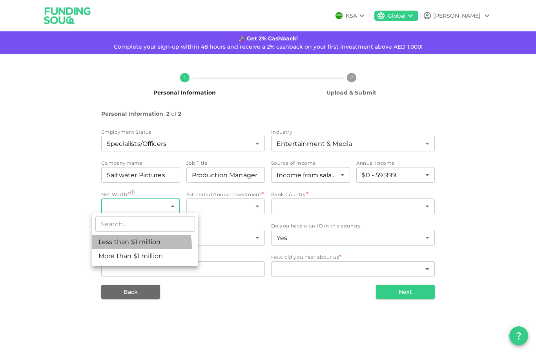
click at [141, 246] on li "Less than $1 million" at bounding box center [145, 242] width 106 height 14
type input "1"
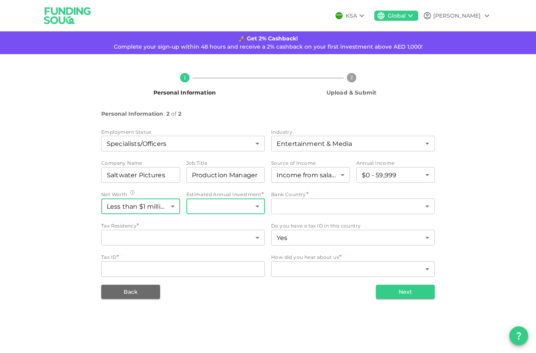
click at [258, 202] on body "KSA Global Natasha 🚀 Get 2% Cashback! Complete your sign-up within 48 hours and…" at bounding box center [268, 176] width 536 height 353
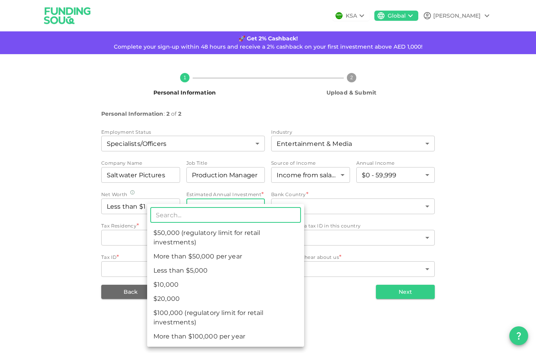
click at [173, 300] on li "$20,000" at bounding box center [225, 299] width 157 height 14
type input "3"
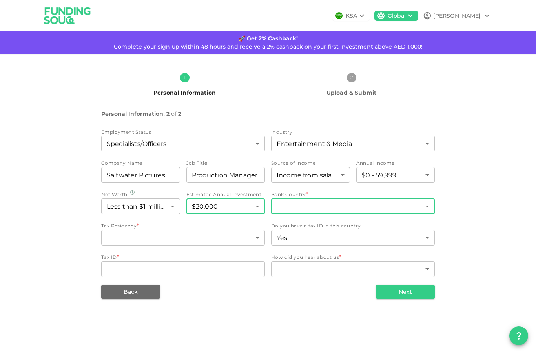
click at [338, 201] on body "KSA Global Natasha 🚀 Get 2% Cashback! Complete your sign-up within 48 hours and…" at bounding box center [268, 176] width 536 height 353
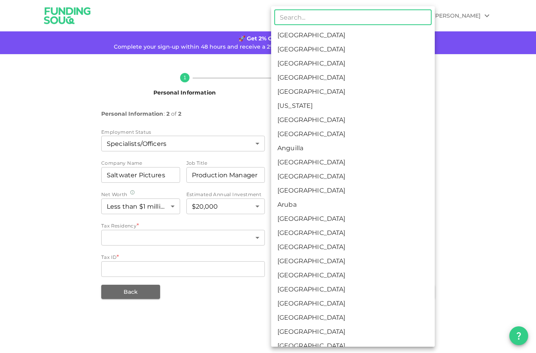
click at [302, 219] on li "[GEOGRAPHIC_DATA]" at bounding box center [353, 219] width 164 height 14
type input "14"
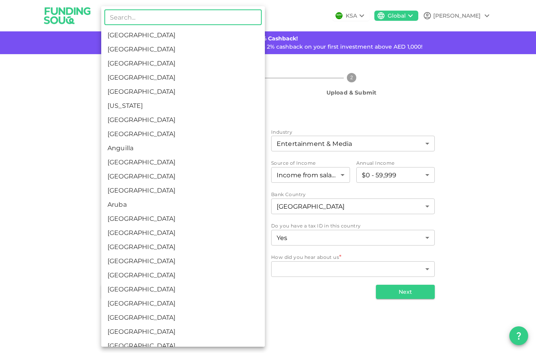
click at [250, 239] on body "KSA Global Natasha 🚀 Get 2% Cashback! Complete your sign-up within 48 hours and…" at bounding box center [268, 176] width 536 height 353
click at [131, 220] on li "[GEOGRAPHIC_DATA]" at bounding box center [183, 219] width 164 height 14
type input "14"
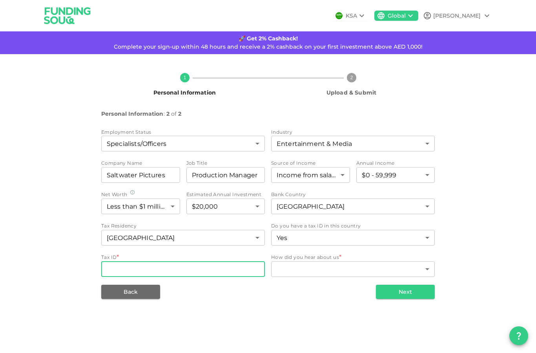
click at [176, 273] on input "Tax ID" at bounding box center [183, 269] width 164 height 16
paste input "774 789 357"
type input "774 789 357"
click at [315, 267] on body "KSA Global Natasha 🚀 Get 2% Cashback! Complete your sign-up within 48 hours and…" at bounding box center [268, 176] width 536 height 353
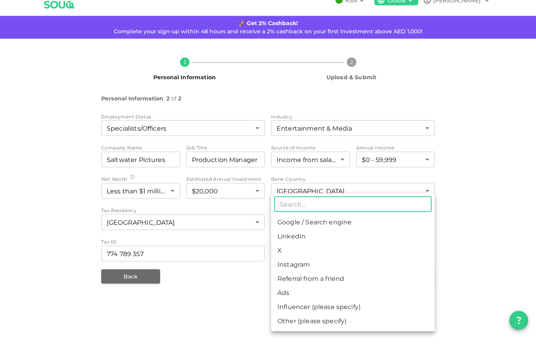
click at [314, 287] on li "Referral from a friend" at bounding box center [353, 294] width 164 height 14
type input "10"
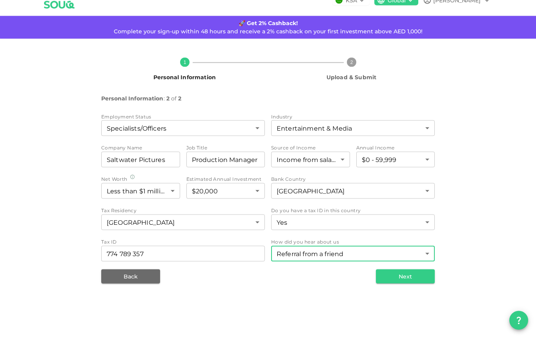
scroll to position [16, 0]
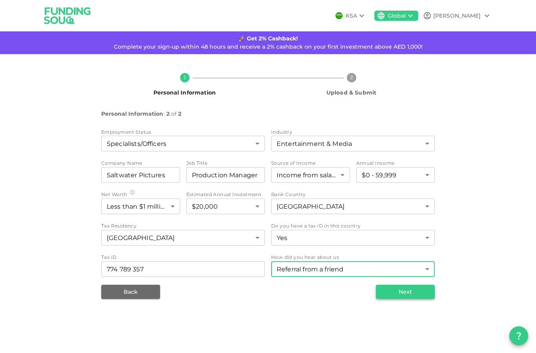
click at [397, 285] on button "Next" at bounding box center [405, 292] width 59 height 14
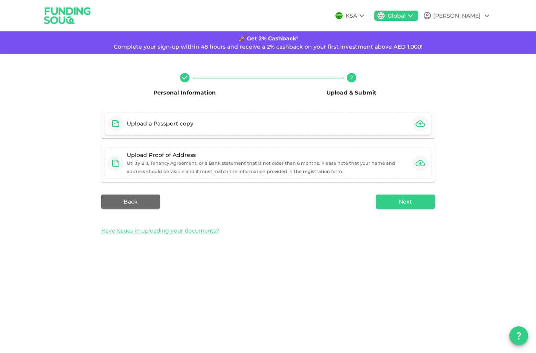
click at [420, 119] on icon "button" at bounding box center [420, 123] width 9 height 9
click at [423, 119] on icon "button" at bounding box center [420, 123] width 9 height 9
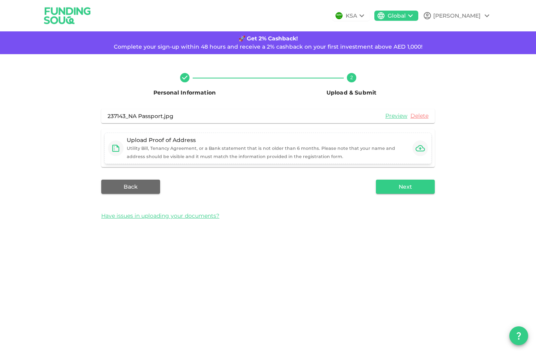
click at [427, 140] on button "button" at bounding box center [420, 148] width 16 height 16
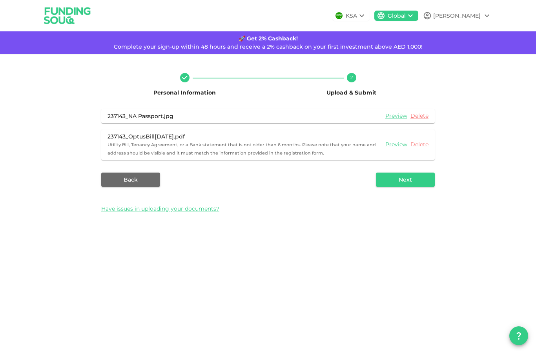
click at [392, 156] on div "237143_NA Passport.jpg Preview Delete 237143_OptusBill15Aug2025.pdf Utility Bil…" at bounding box center [268, 163] width 334 height 109
click at [392, 173] on button "Next" at bounding box center [405, 180] width 59 height 14
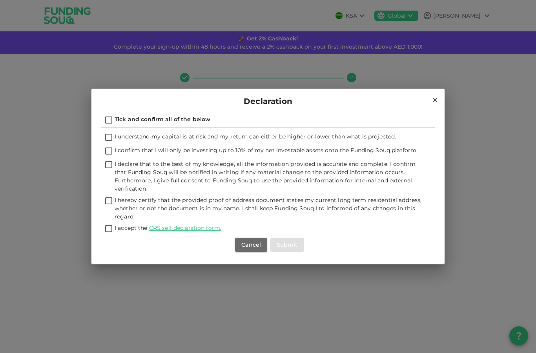
click at [109, 138] on input "I understand my capital is at risk and my return can either be higher or lower …" at bounding box center [109, 138] width 12 height 11
checkbox input "true"
click at [109, 151] on input "I confirm that I will only be investing up to 10% of my net investable assets o…" at bounding box center [109, 151] width 12 height 11
checkbox input "true"
click at [108, 164] on input "I declare that to the best of my knowledge, all the information provided is acc…" at bounding box center [109, 165] width 12 height 11
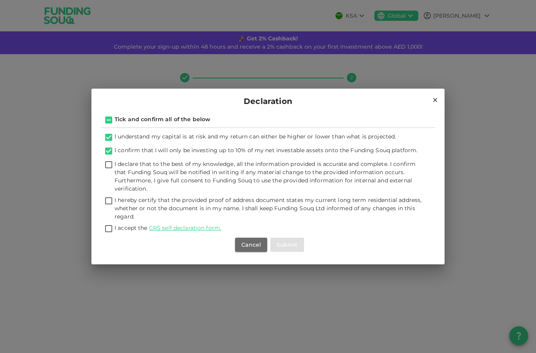
checkbox input "true"
click at [109, 202] on input "I hereby certify that the provided proof of address document states my current …" at bounding box center [109, 201] width 12 height 11
checkbox input "true"
click at [108, 228] on input "I accept the CRS self declaration form." at bounding box center [109, 229] width 12 height 11
checkbox input "true"
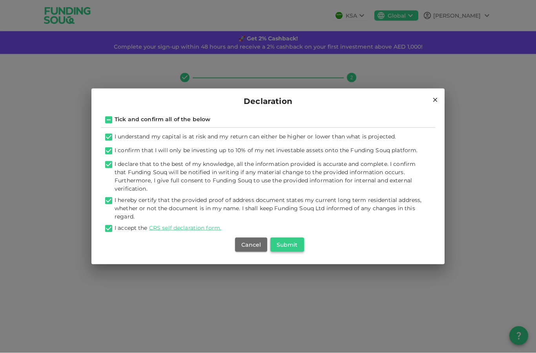
scroll to position [24, 0]
click at [287, 248] on button "Submit" at bounding box center [287, 245] width 34 height 14
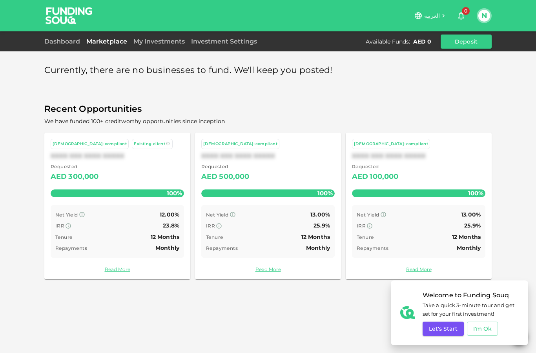
scroll to position [31, 0]
click at [218, 223] on icon at bounding box center [219, 226] width 6 height 6
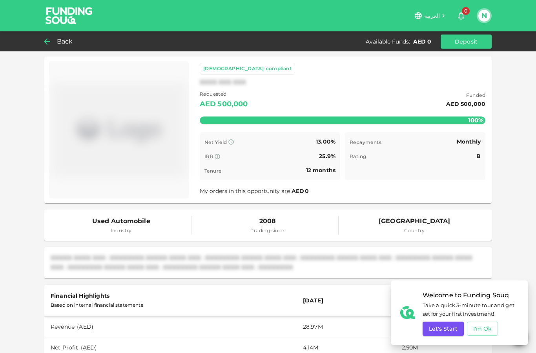
click at [52, 42] on icon at bounding box center [46, 41] width 9 height 9
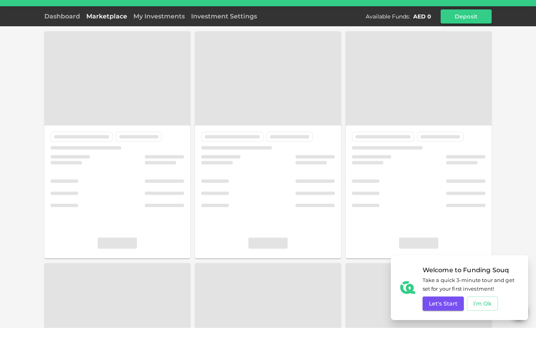
scroll to position [31, 0]
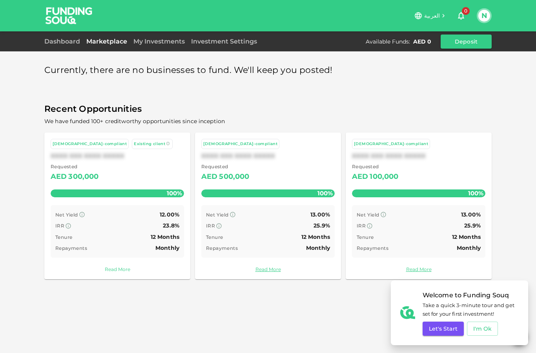
click at [113, 266] on link "Read More" at bounding box center [117, 269] width 133 height 7
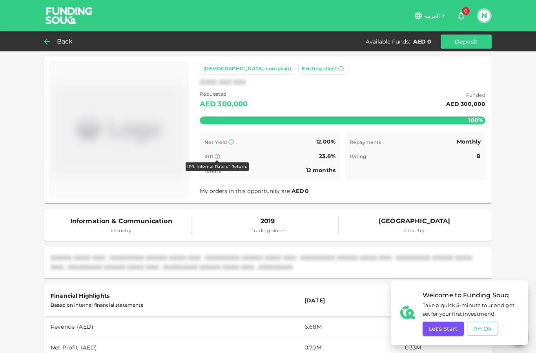
click at [217, 153] on icon at bounding box center [217, 156] width 6 height 6
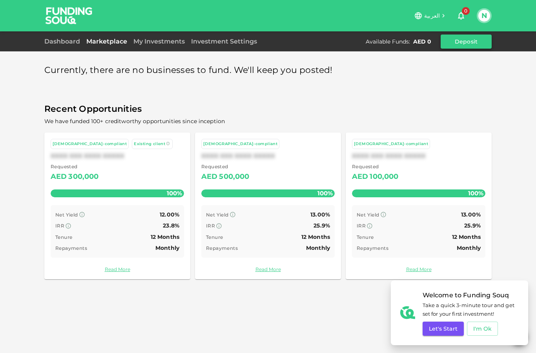
click at [461, 42] on button "Deposit" at bounding box center [466, 42] width 51 height 14
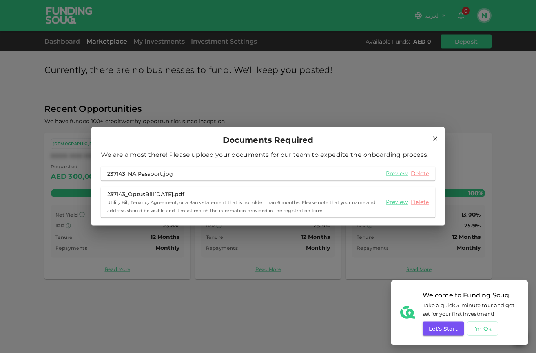
scroll to position [7, 0]
click at [432, 140] on icon at bounding box center [435, 138] width 7 height 7
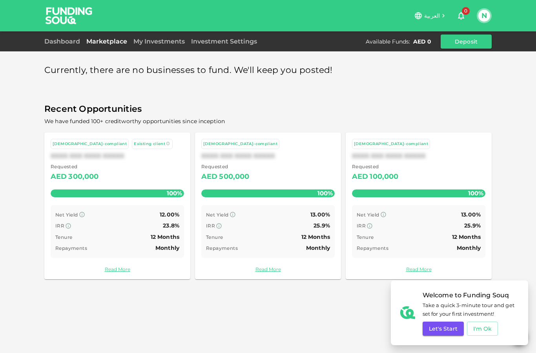
click at [432, 93] on div "Currently, there are no businesses to fund. We'll keep you posted! Recent Oppor…" at bounding box center [267, 171] width 447 height 229
click at [446, 329] on button "Let's Start" at bounding box center [443, 329] width 41 height 14
